Goal: Task Accomplishment & Management: Use online tool/utility

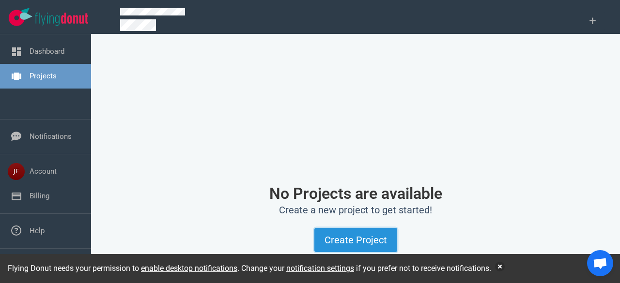
click at [355, 241] on button "Create Project" at bounding box center [355, 240] width 83 height 24
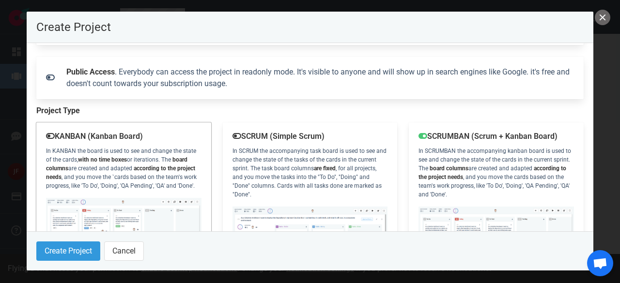
scroll to position [145, 0]
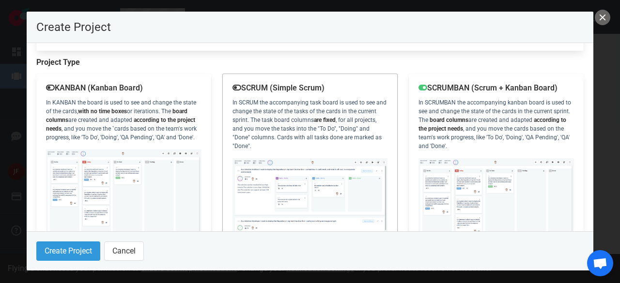
click at [331, 158] on img at bounding box center [309, 207] width 155 height 98
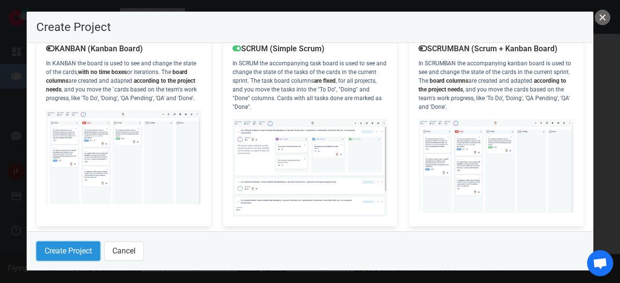
click at [66, 252] on button "Create Project" at bounding box center [68, 251] width 64 height 19
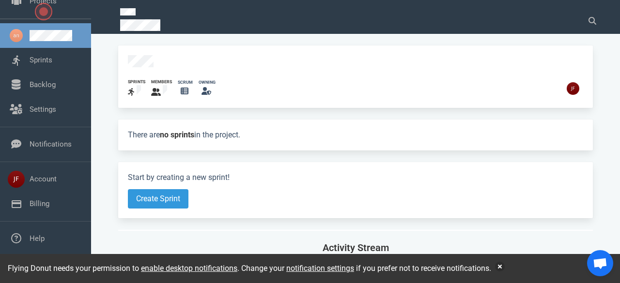
scroll to position [74, 0]
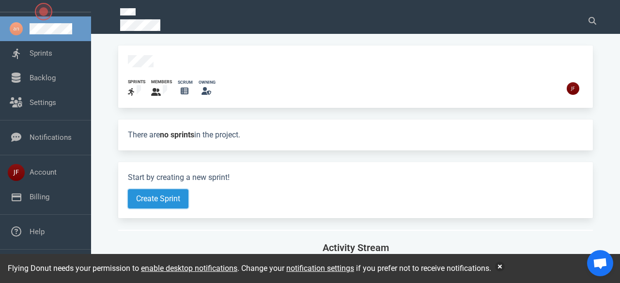
click at [167, 198] on button "Create Sprint" at bounding box center [158, 198] width 61 height 19
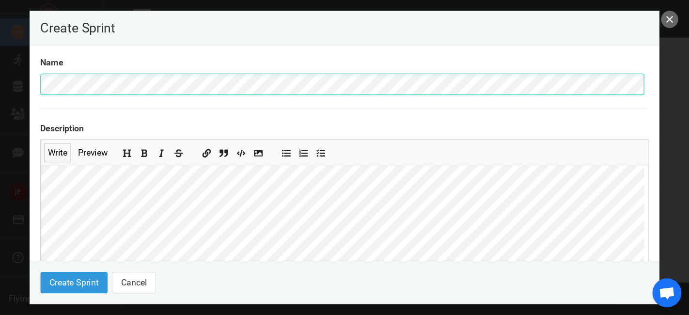
scroll to position [242, 0]
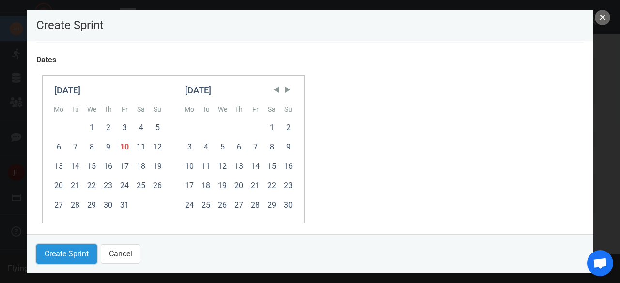
click at [66, 260] on button "Create Sprint" at bounding box center [66, 254] width 61 height 19
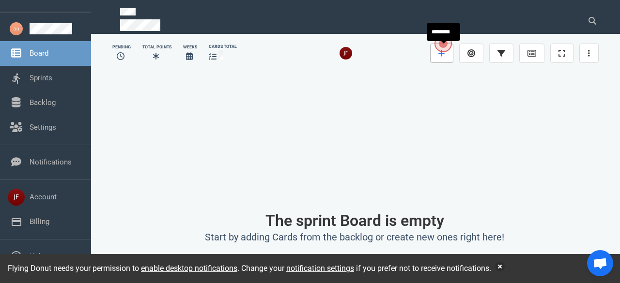
click at [443, 55] on icon at bounding box center [441, 53] width 6 height 6
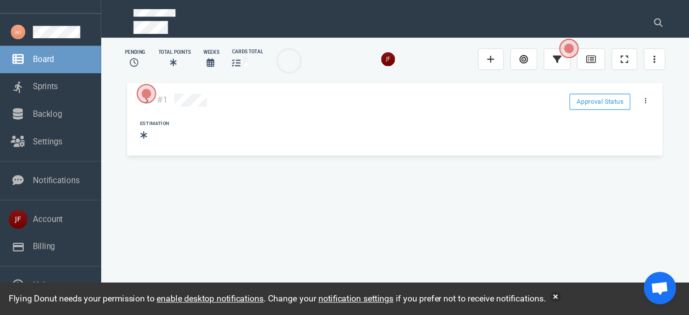
scroll to position [66, 0]
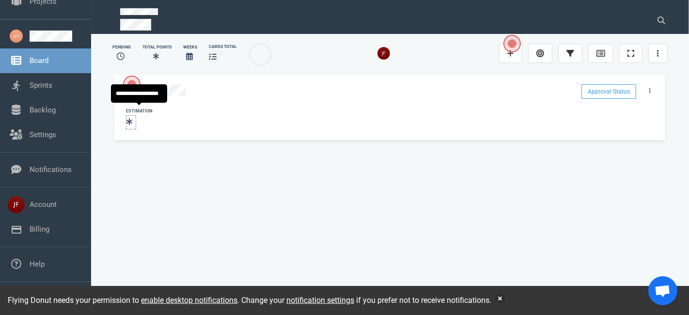
click at [128, 118] on icon at bounding box center [129, 122] width 6 height 8
click at [209, 195] on div "#1 Approval Status Estimation" at bounding box center [388, 184] width 553 height 222
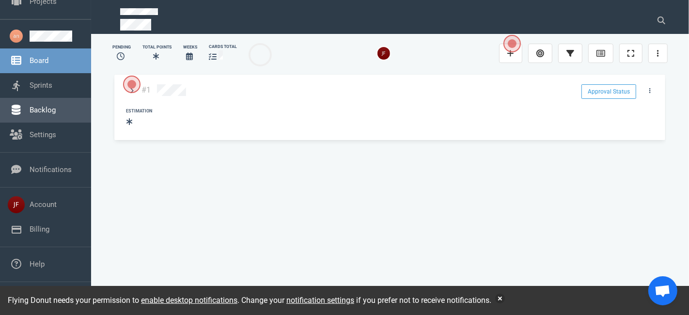
click at [35, 107] on link "Backlog" at bounding box center [43, 110] width 26 height 9
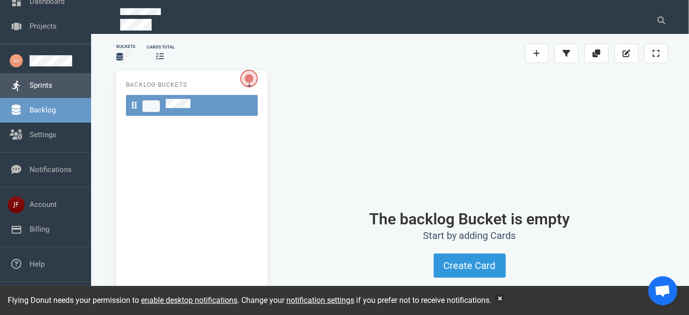
click at [41, 81] on link "Sprints" at bounding box center [41, 85] width 23 height 9
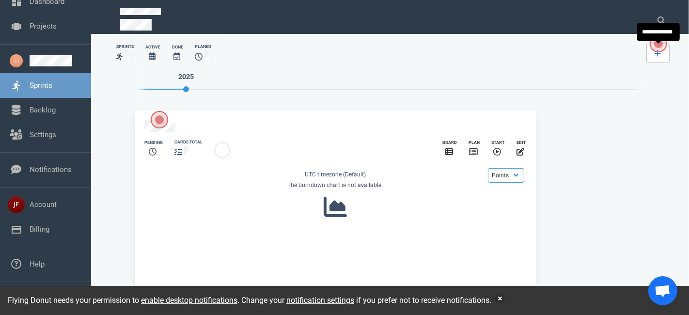
click at [619, 54] on icon at bounding box center [657, 53] width 7 height 8
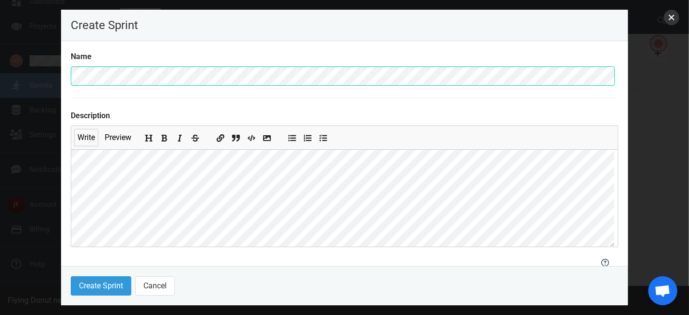
click at [619, 24] on button "close" at bounding box center [670, 17] width 15 height 15
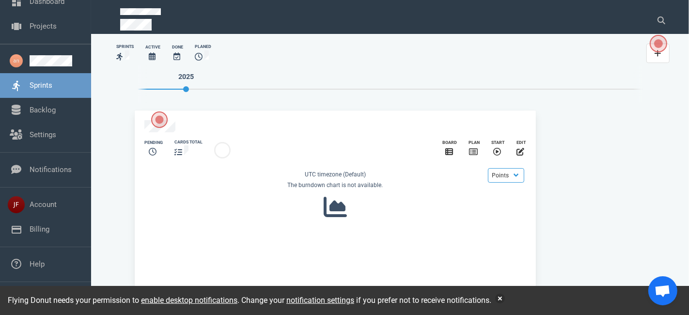
click at [157, 117] on span "Open the dialog" at bounding box center [160, 120] width 14 height 14
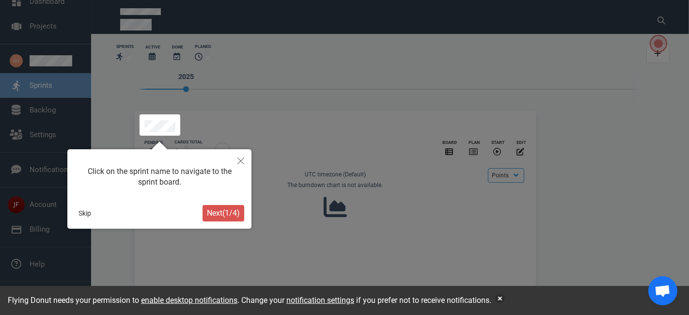
click at [219, 212] on span "Next ( 1 / 4 )" at bounding box center [223, 212] width 33 height 9
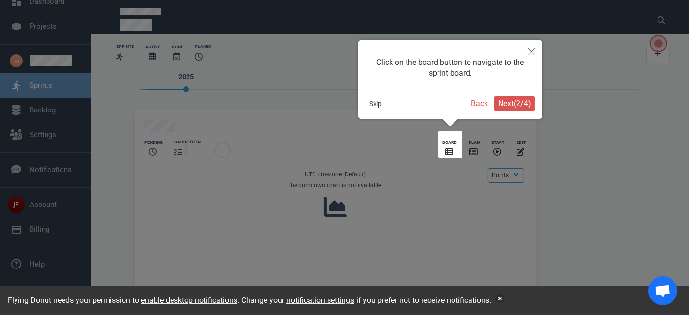
click at [512, 101] on span "Next ( 2 / 4 )" at bounding box center [514, 103] width 33 height 9
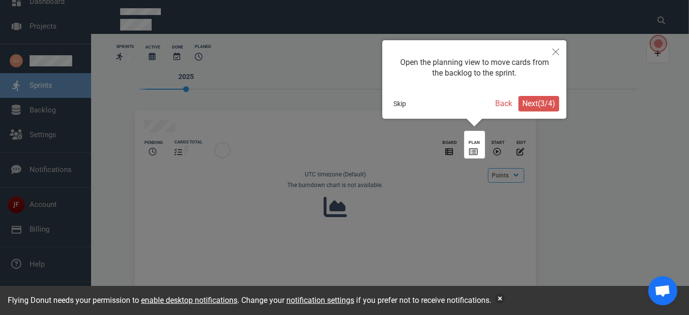
click at [536, 106] on span "Next ( 3 / 4 )" at bounding box center [538, 103] width 33 height 9
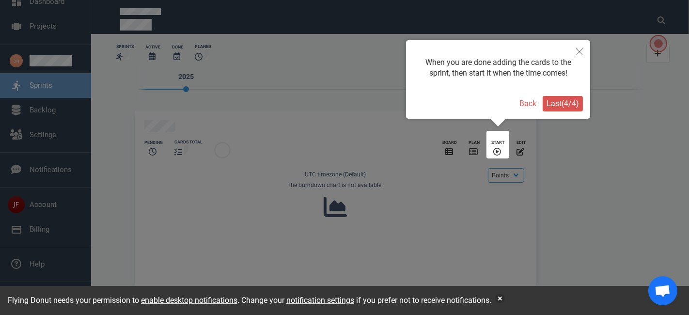
click at [563, 102] on span "Last ( 4 / 4 )" at bounding box center [562, 103] width 32 height 9
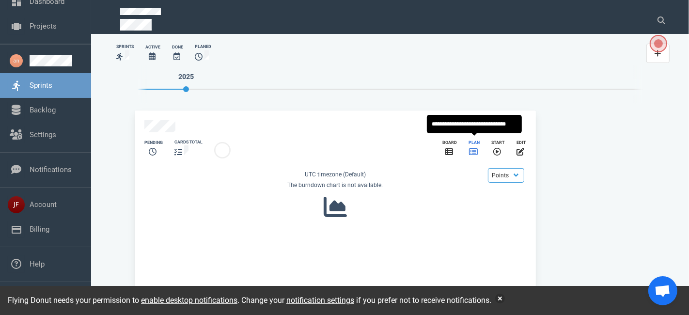
click at [475, 148] on icon "slide 1 of 1" at bounding box center [473, 151] width 9 height 7
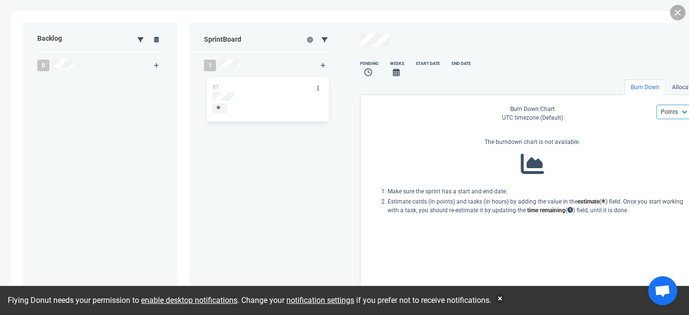
click at [619, 12] on link at bounding box center [677, 12] width 15 height 15
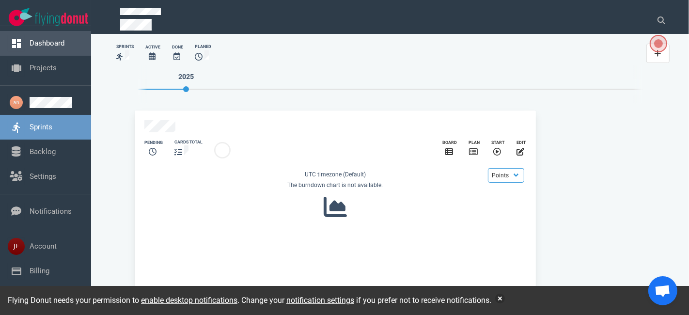
click at [37, 47] on link "Dashboard" at bounding box center [47, 43] width 35 height 9
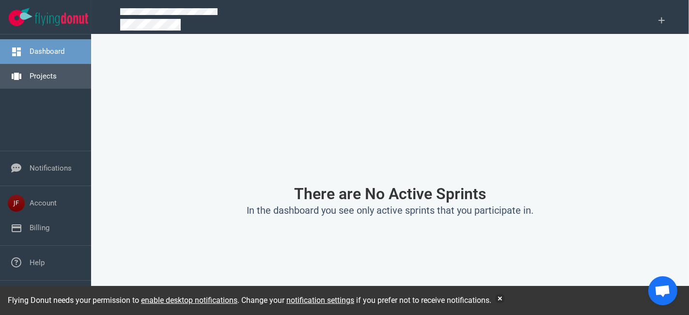
click at [40, 77] on link "Projects" at bounding box center [43, 76] width 27 height 9
